Goal: Task Accomplishment & Management: Use online tool/utility

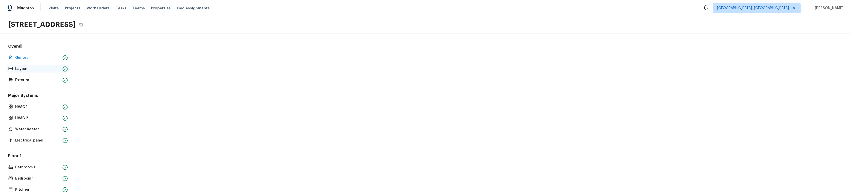
click at [25, 68] on p "Layout" at bounding box center [37, 68] width 45 height 5
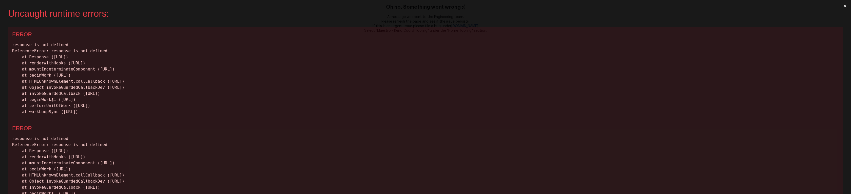
click at [394, 85] on div "response is not defined ReferenceError: response is not defined at Response (ht…" at bounding box center [425, 78] width 827 height 73
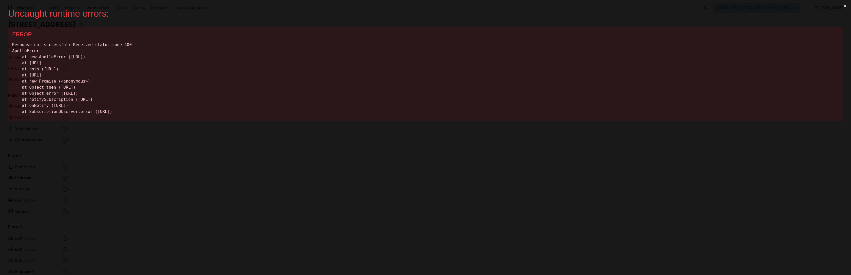
drag, startPoint x: 162, startPoint y: 160, endPoint x: 182, endPoint y: 156, distance: 19.9
click at [162, 160] on div "Uncaught runtime errors: × ERROR Response not successful: Received status code …" at bounding box center [425, 137] width 851 height 275
click at [844, 6] on button "×" at bounding box center [846, 6] width 12 height 12
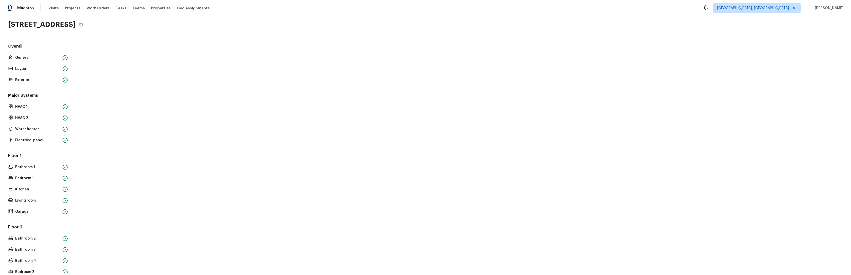
click at [24, 103] on div "Major Systems HVAC 1 HVAC 2 Water heater Electrical panel" at bounding box center [38, 118] width 62 height 51
click at [24, 106] on p "HVAC 1" at bounding box center [37, 106] width 45 height 5
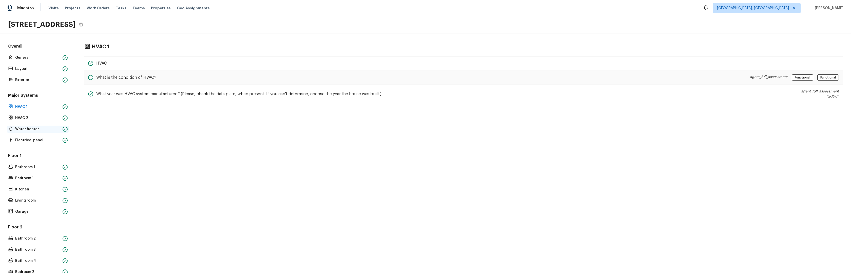
click at [22, 126] on div "Water heater" at bounding box center [38, 129] width 62 height 7
click at [24, 116] on p "HVAC 2" at bounding box center [37, 118] width 45 height 5
click at [24, 130] on p "Water heater" at bounding box center [37, 129] width 45 height 5
click at [25, 140] on p "Electrical panel" at bounding box center [37, 140] width 45 height 5
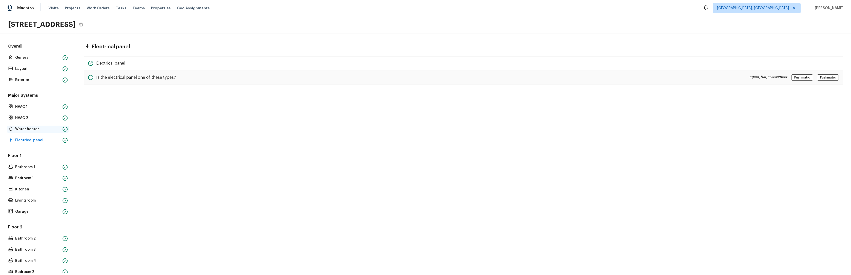
click at [24, 128] on p "Water heater" at bounding box center [37, 129] width 45 height 5
click at [25, 120] on p "HVAC 2" at bounding box center [37, 118] width 45 height 5
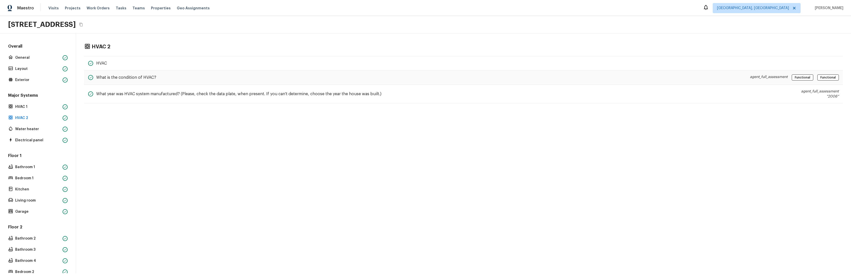
click at [26, 113] on div "Major Systems HVAC 1 HVAC 2 Water heater Electrical panel" at bounding box center [38, 118] width 62 height 51
click at [25, 78] on p "Exterior" at bounding box center [37, 80] width 45 height 5
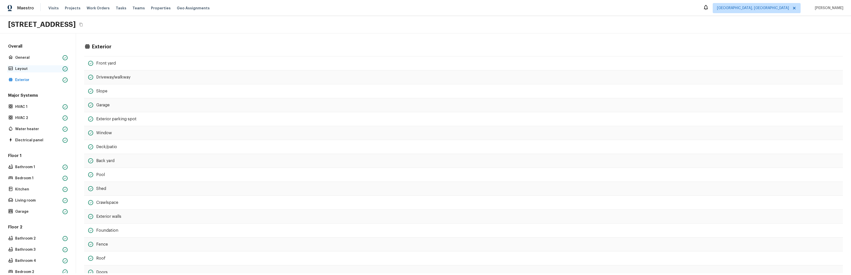
click at [21, 70] on p "Layout" at bounding box center [37, 68] width 45 height 5
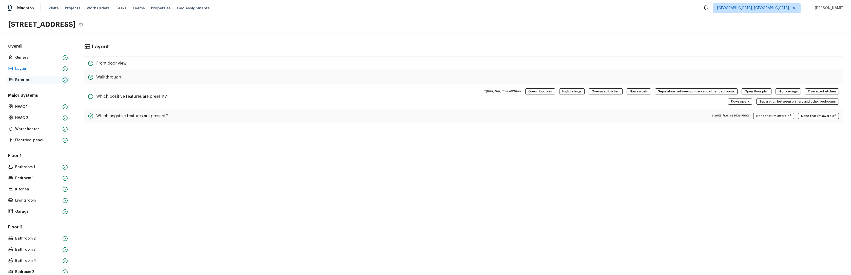
click at [24, 81] on p "Exterior" at bounding box center [37, 80] width 45 height 5
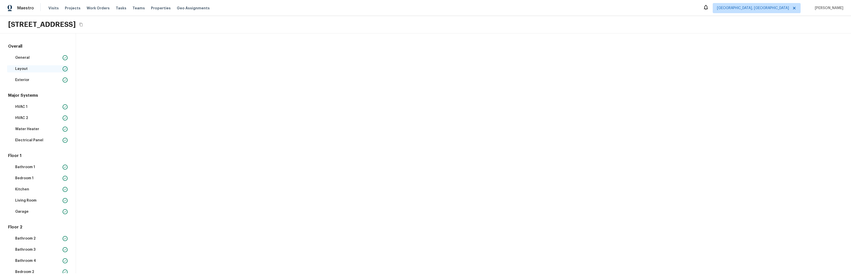
click at [25, 69] on p "Layout" at bounding box center [37, 68] width 45 height 5
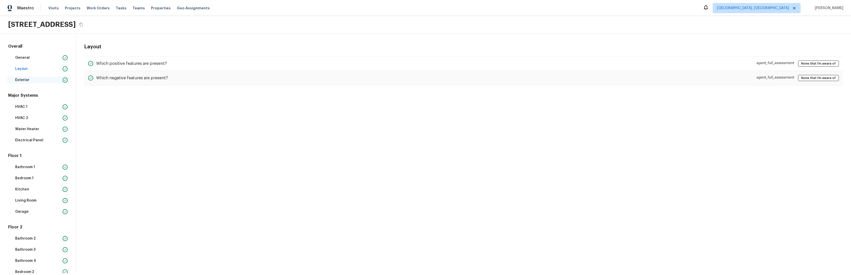
click at [23, 80] on p "Exterior" at bounding box center [37, 80] width 45 height 5
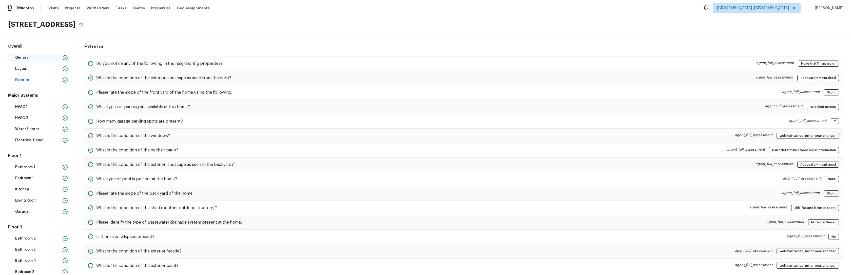
click at [31, 60] on p "General" at bounding box center [37, 57] width 45 height 5
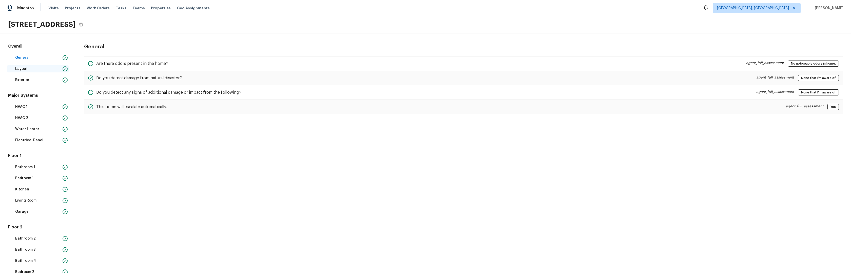
click at [22, 70] on p "Layout" at bounding box center [37, 68] width 45 height 5
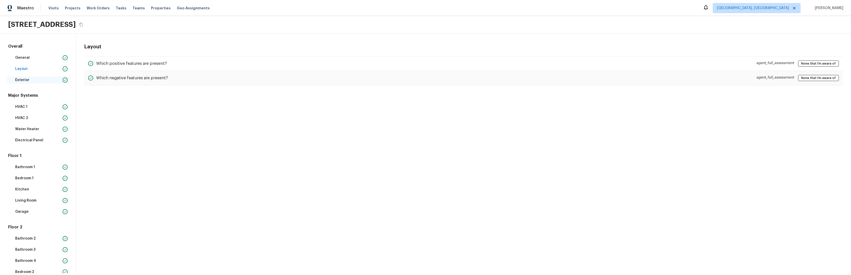
click at [22, 78] on p "Exterior" at bounding box center [37, 80] width 45 height 5
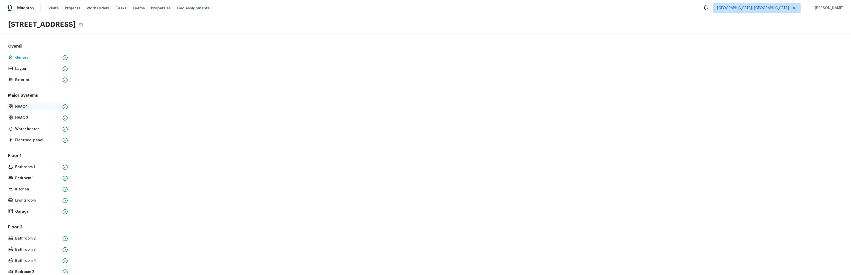
click at [31, 107] on p "HVAC 1" at bounding box center [37, 106] width 45 height 5
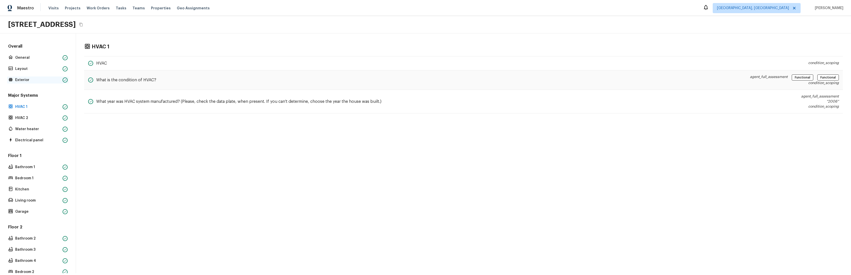
click at [29, 80] on p "Exterior" at bounding box center [37, 80] width 45 height 5
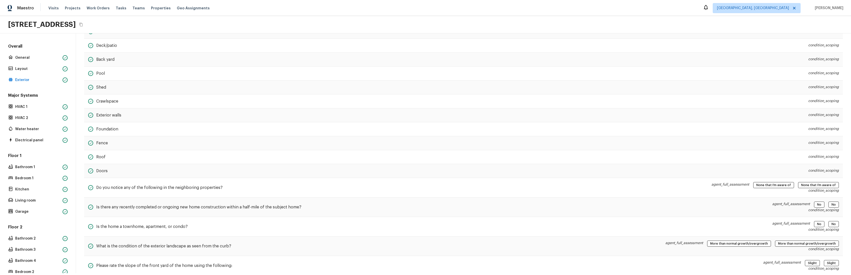
scroll to position [551, 0]
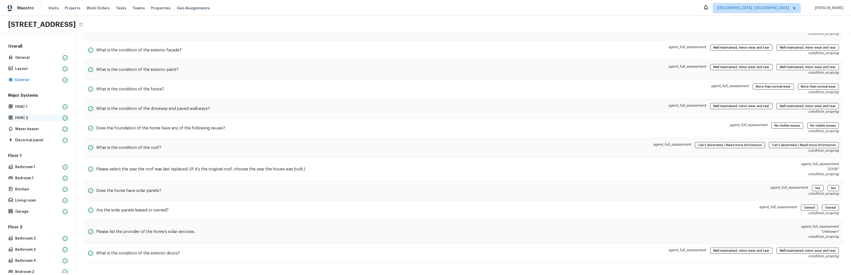
click at [26, 121] on div "HVAC 2" at bounding box center [38, 118] width 62 height 7
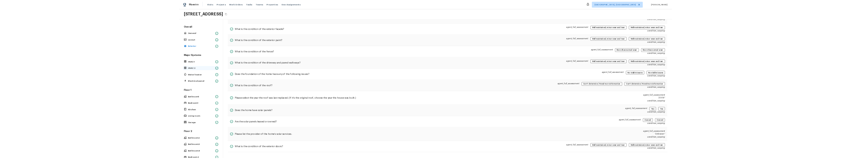
scroll to position [0, 0]
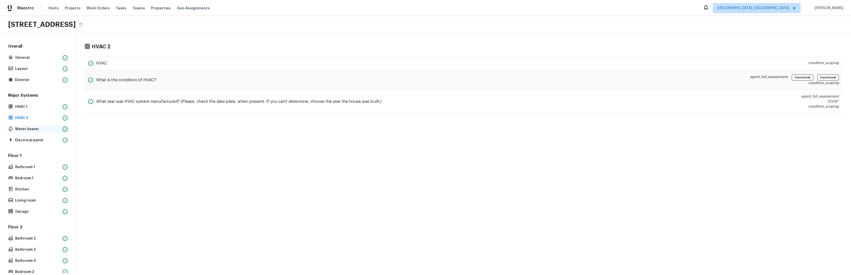
click at [25, 127] on p "Water heater" at bounding box center [37, 129] width 45 height 5
click at [25, 142] on p "Electrical panel" at bounding box center [37, 140] width 45 height 5
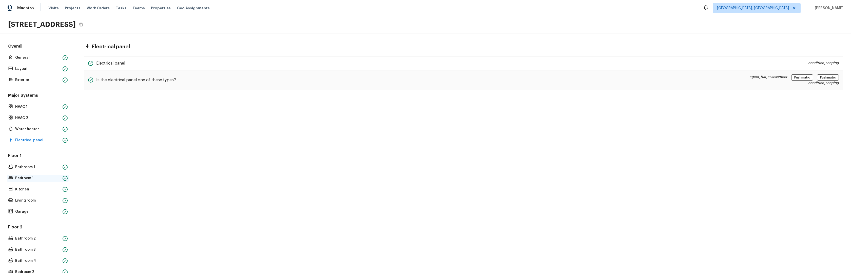
click at [26, 180] on p "Bedroom 1" at bounding box center [37, 178] width 45 height 5
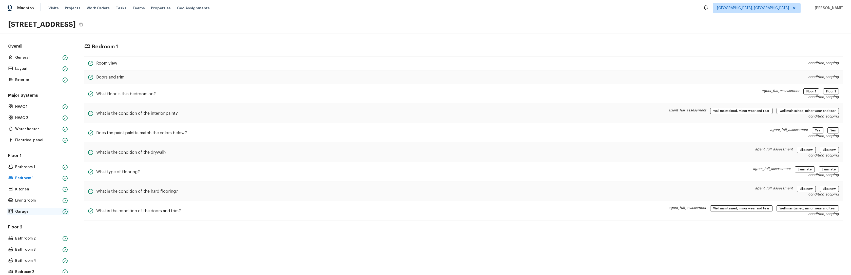
click at [32, 194] on p "Garage" at bounding box center [37, 211] width 45 height 5
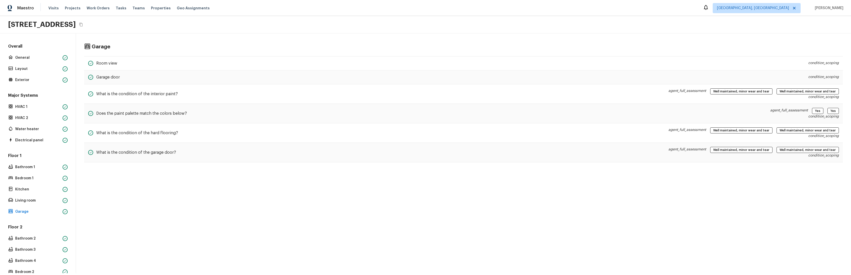
click at [175, 194] on div "Garage Room view condition_scoping Garage door condition_scoping What is the co…" at bounding box center [463, 153] width 775 height 240
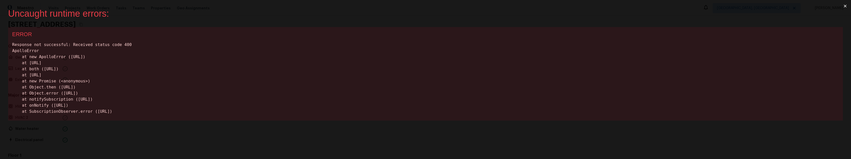
click at [844, 6] on button "×" at bounding box center [846, 6] width 12 height 12
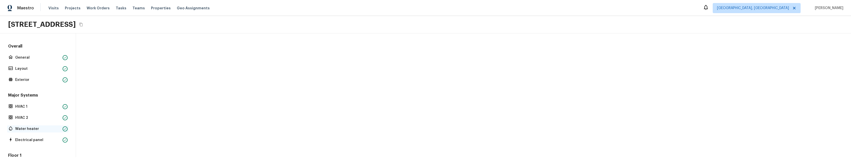
click at [24, 130] on p "Water heater" at bounding box center [37, 129] width 45 height 5
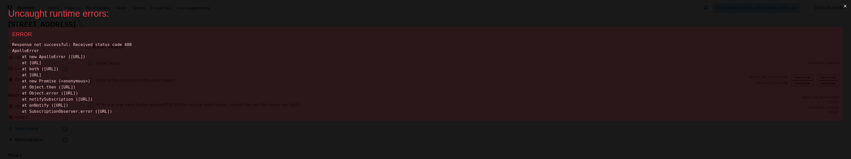
click at [845, 6] on button "×" at bounding box center [846, 6] width 12 height 12
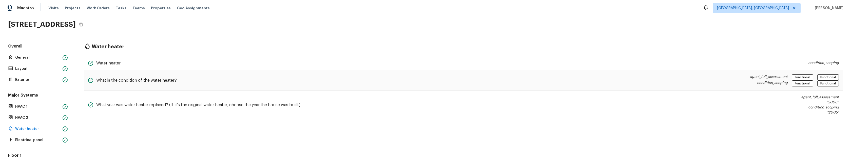
click at [23, 65] on div "Overall General Layout Exterior" at bounding box center [38, 64] width 62 height 40
click at [22, 69] on p "Layout" at bounding box center [37, 68] width 45 height 5
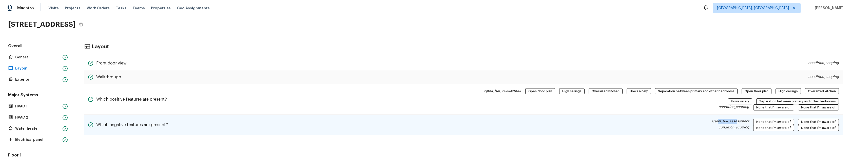
drag, startPoint x: 724, startPoint y: 122, endPoint x: 736, endPoint y: 133, distance: 16.8
click at [741, 121] on p "agent_full_assessment" at bounding box center [731, 122] width 38 height 6
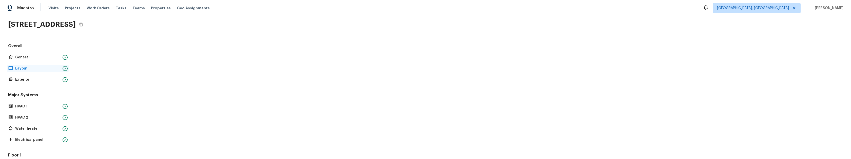
click at [15, 67] on div "Layout" at bounding box center [38, 68] width 62 height 7
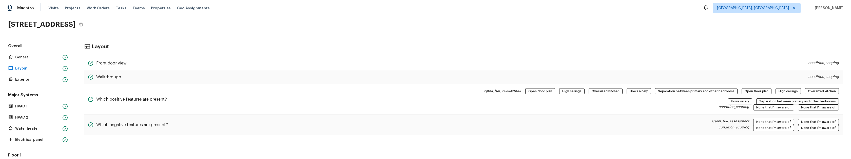
click at [206, 154] on div "Layout Front door view condition_scoping Walkthrough condition_scoping Which po…" at bounding box center [463, 95] width 775 height 124
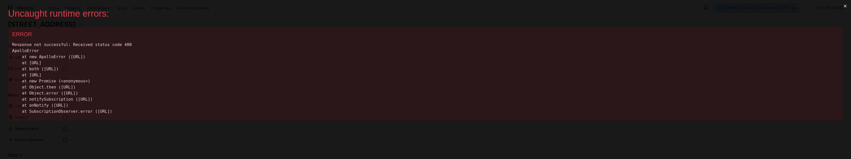
click at [845, 7] on button "×" at bounding box center [846, 6] width 12 height 12
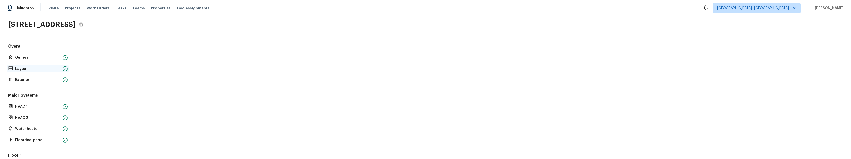
click at [22, 70] on p "Layout" at bounding box center [37, 68] width 45 height 5
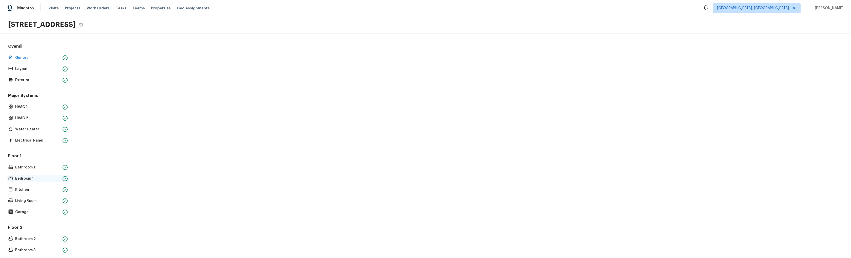
click at [18, 159] on div "Bedroom 1" at bounding box center [38, 178] width 62 height 7
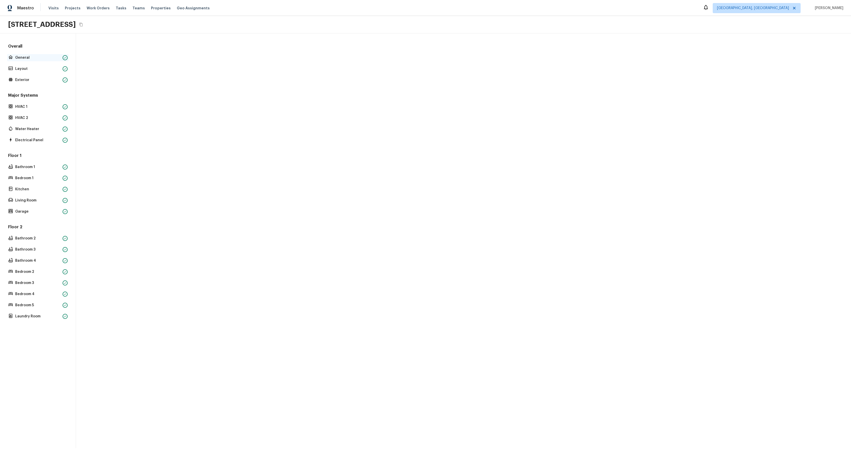
click at [24, 58] on p "General" at bounding box center [37, 57] width 45 height 5
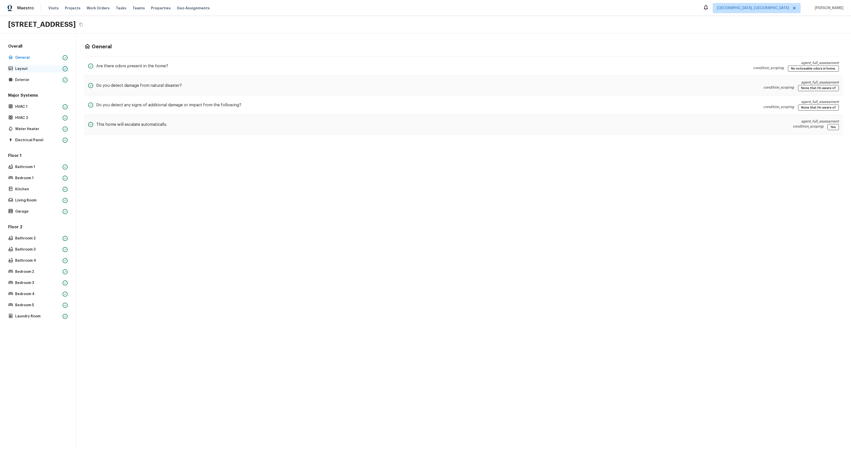
click at [32, 67] on p "Layout" at bounding box center [37, 68] width 45 height 5
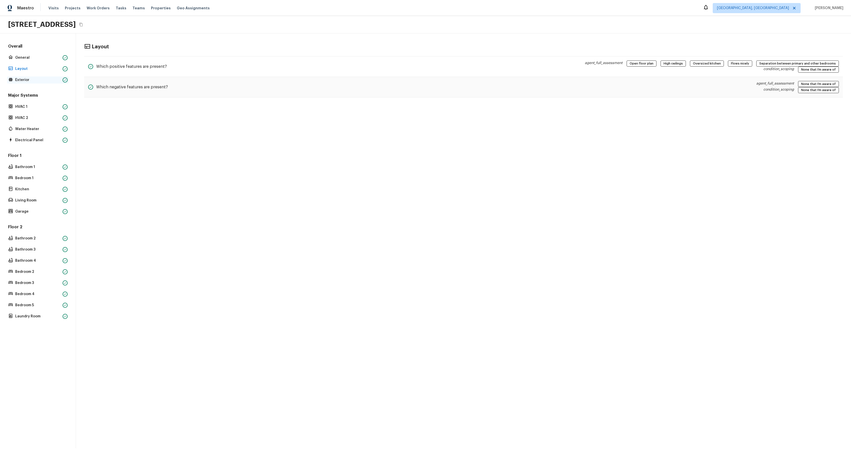
click at [21, 77] on div "Exterior" at bounding box center [38, 80] width 62 height 7
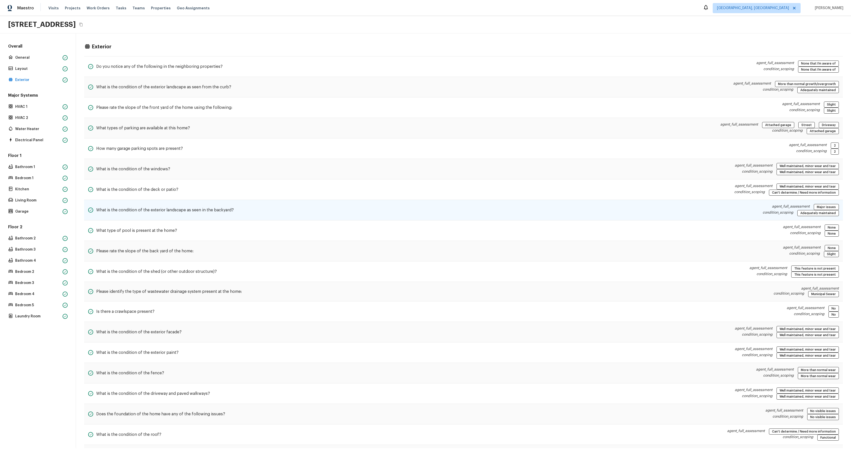
scroll to position [71, 0]
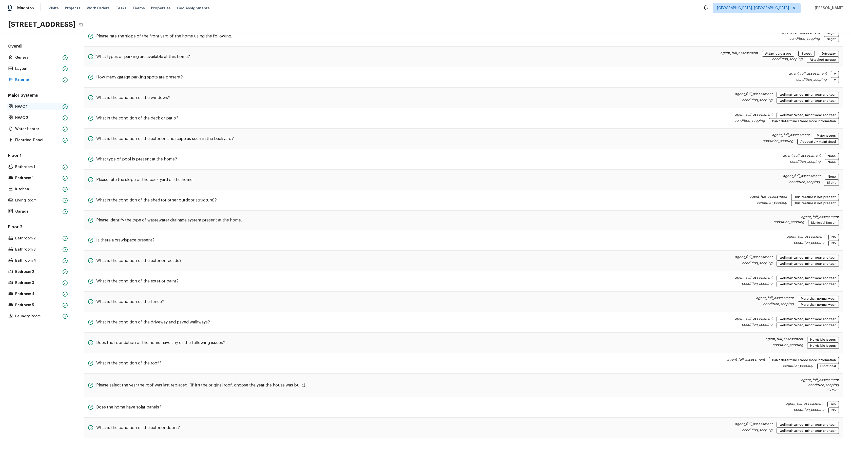
click at [22, 105] on p "HVAC 1" at bounding box center [37, 106] width 45 height 5
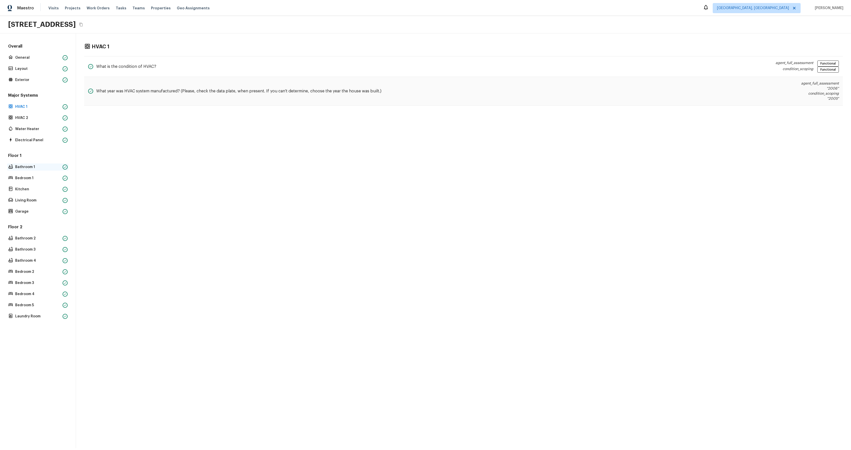
click at [32, 169] on p "Bathroom 1" at bounding box center [37, 167] width 45 height 5
